Goal: Task Accomplishment & Management: Manage account settings

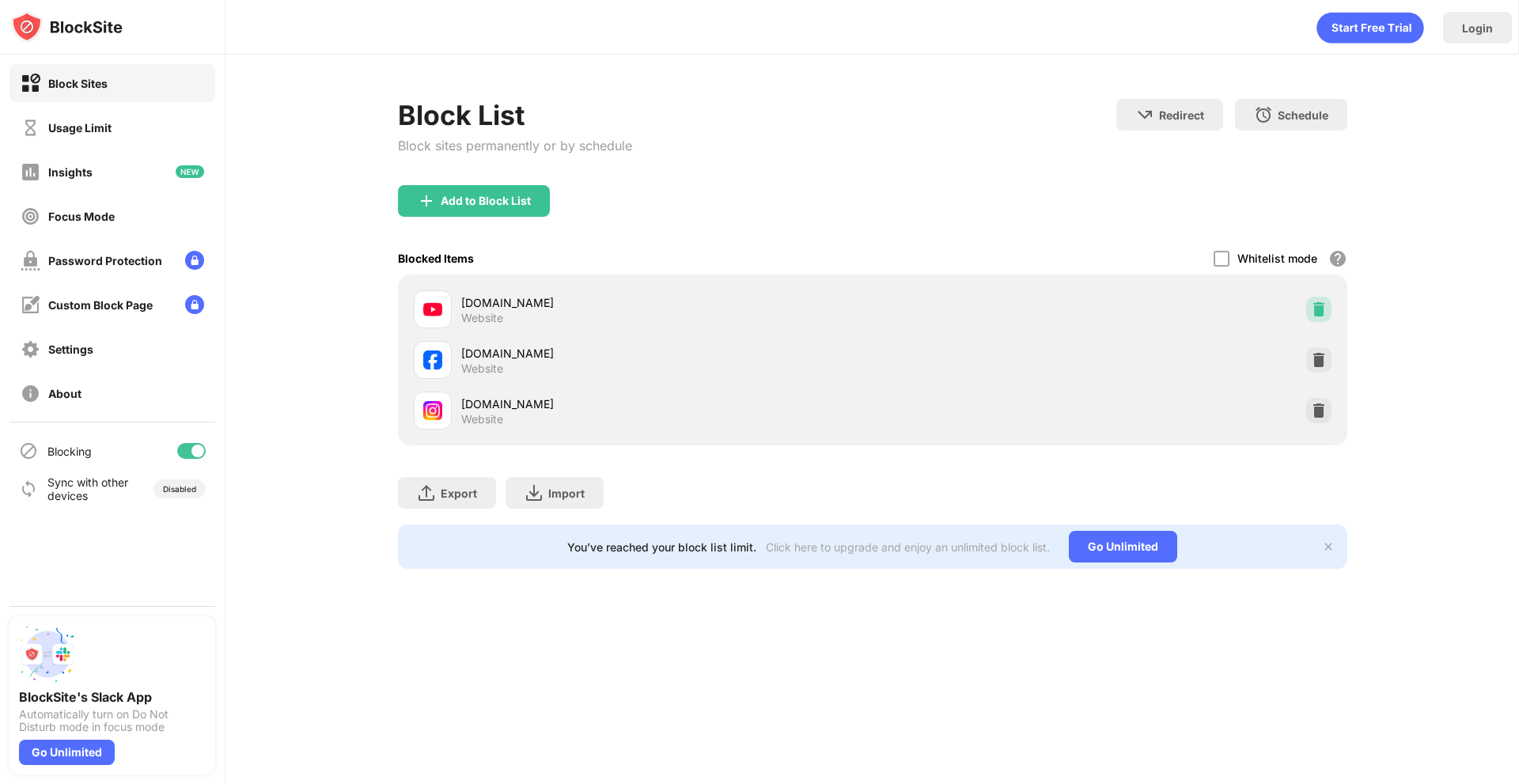
click at [1317, 311] on img at bounding box center [1319, 309] width 16 height 16
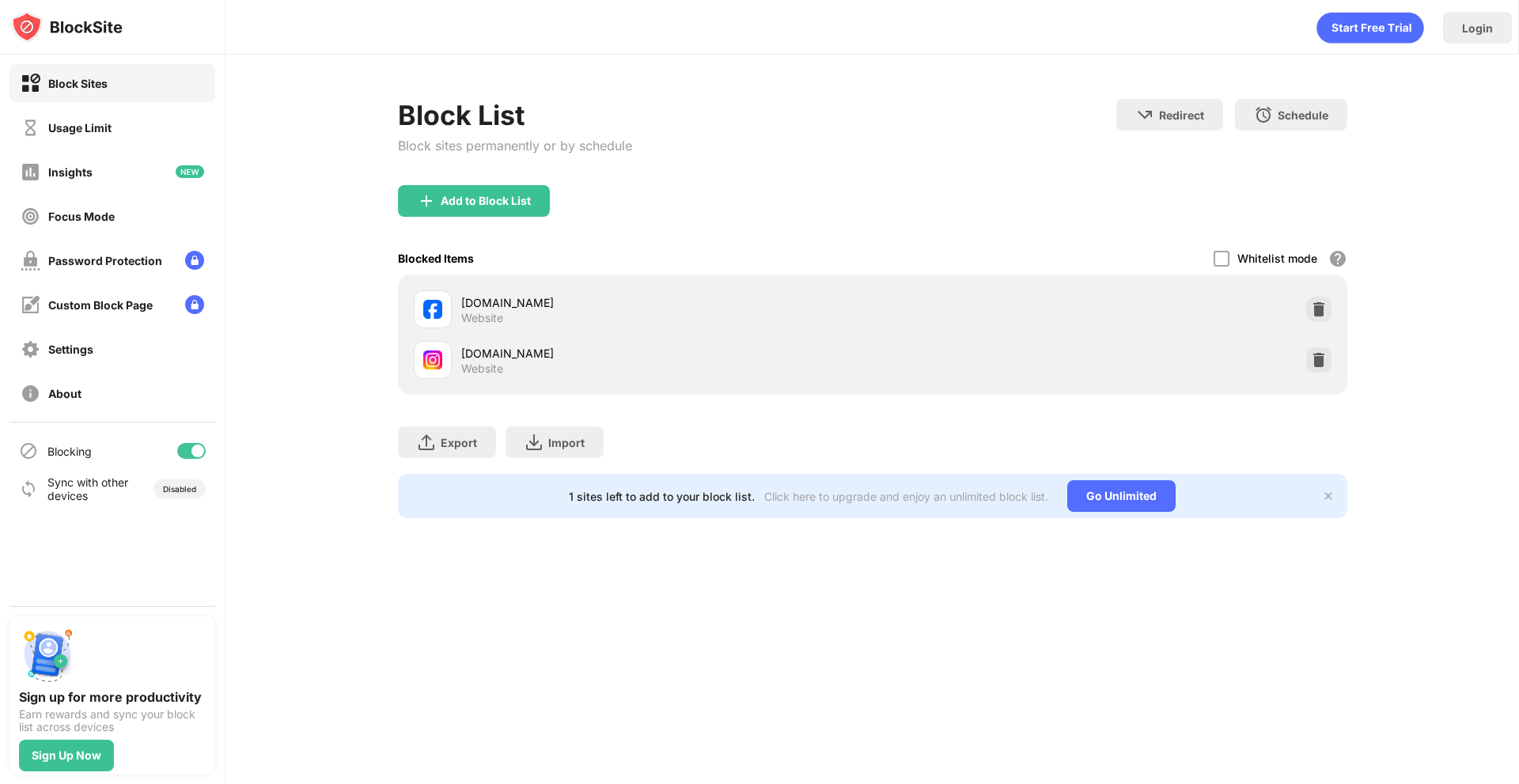
click at [451, 177] on div "Block List Block sites permanently or by schedule" at bounding box center [515, 142] width 234 height 86
click at [472, 205] on div "Add to Block List" at bounding box center [486, 201] width 90 height 13
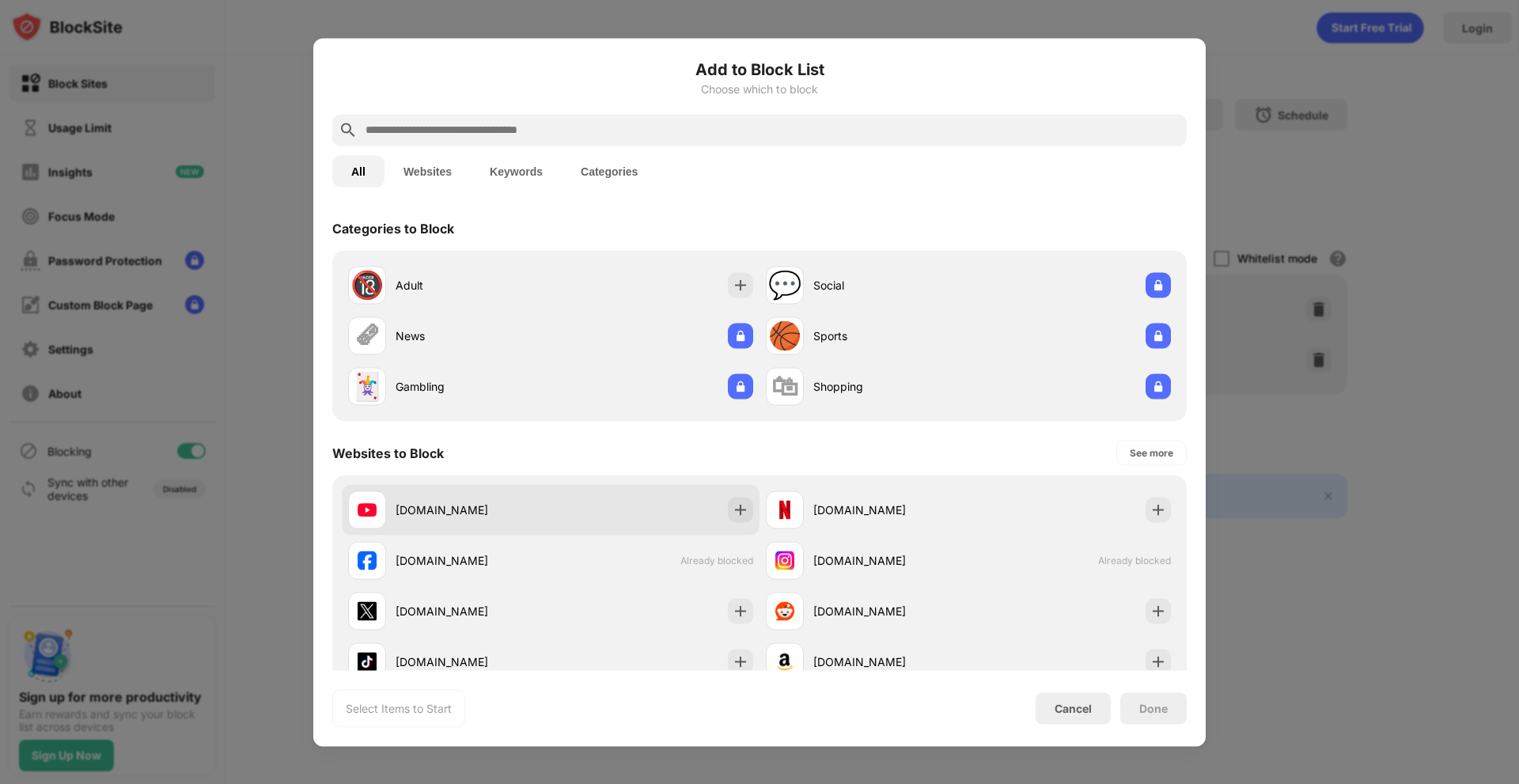
click at [734, 496] on div "youtube.com" at bounding box center [551, 509] width 418 height 51
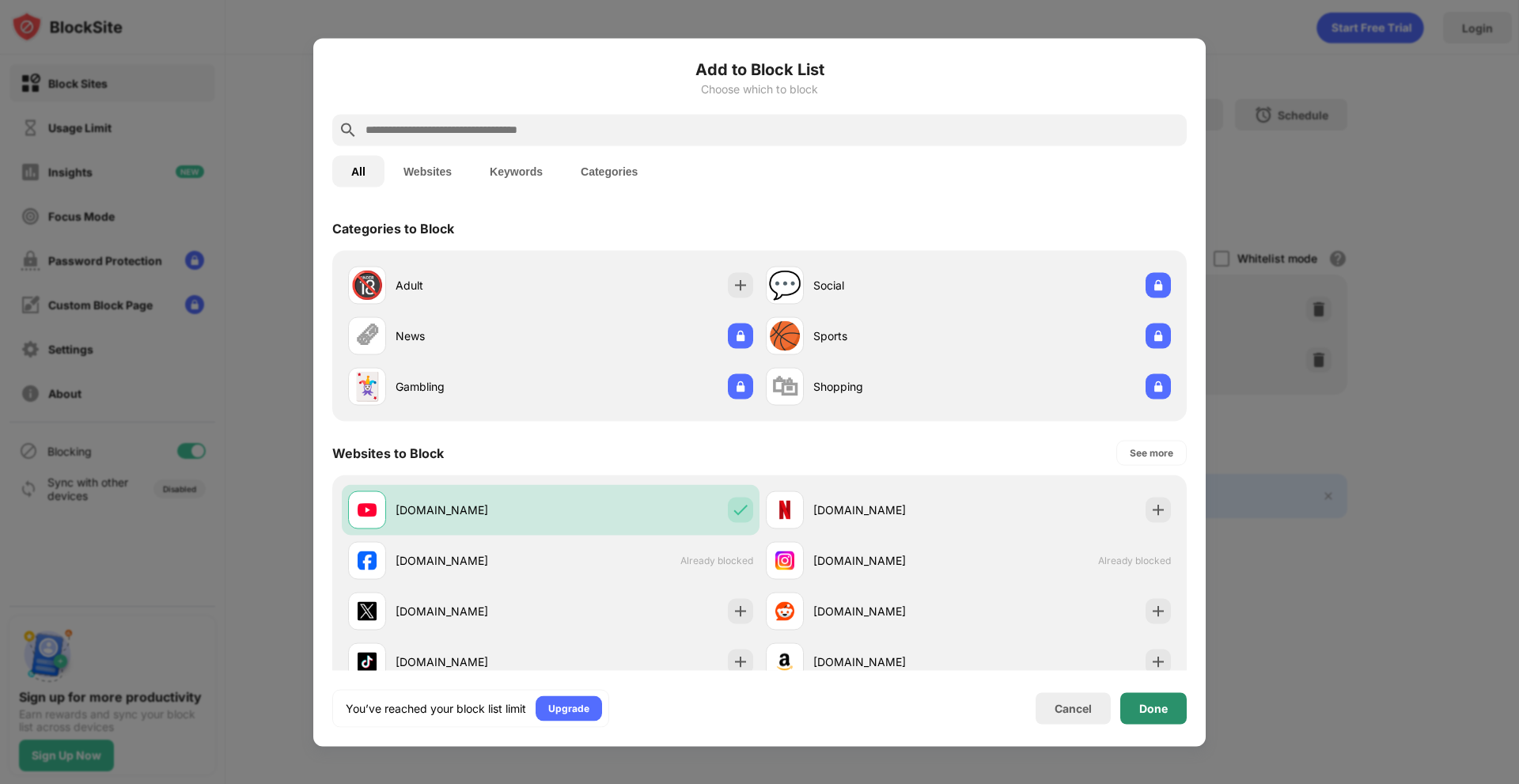
click at [1139, 705] on div "Done" at bounding box center [1153, 708] width 28 height 13
